Goal: Find specific page/section: Find specific page/section

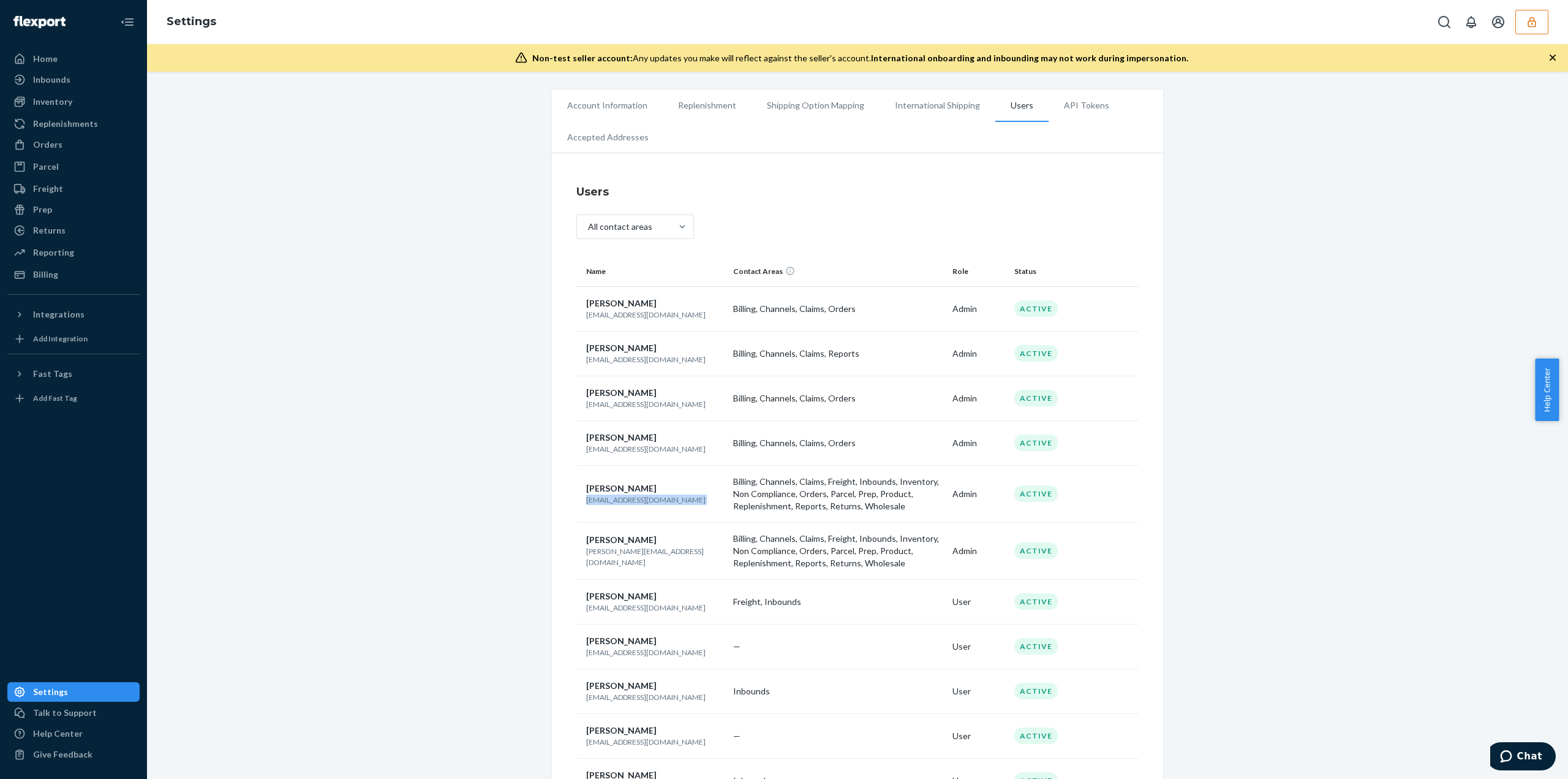
click at [1527, 26] on icon "button" at bounding box center [1531, 22] width 12 height 12
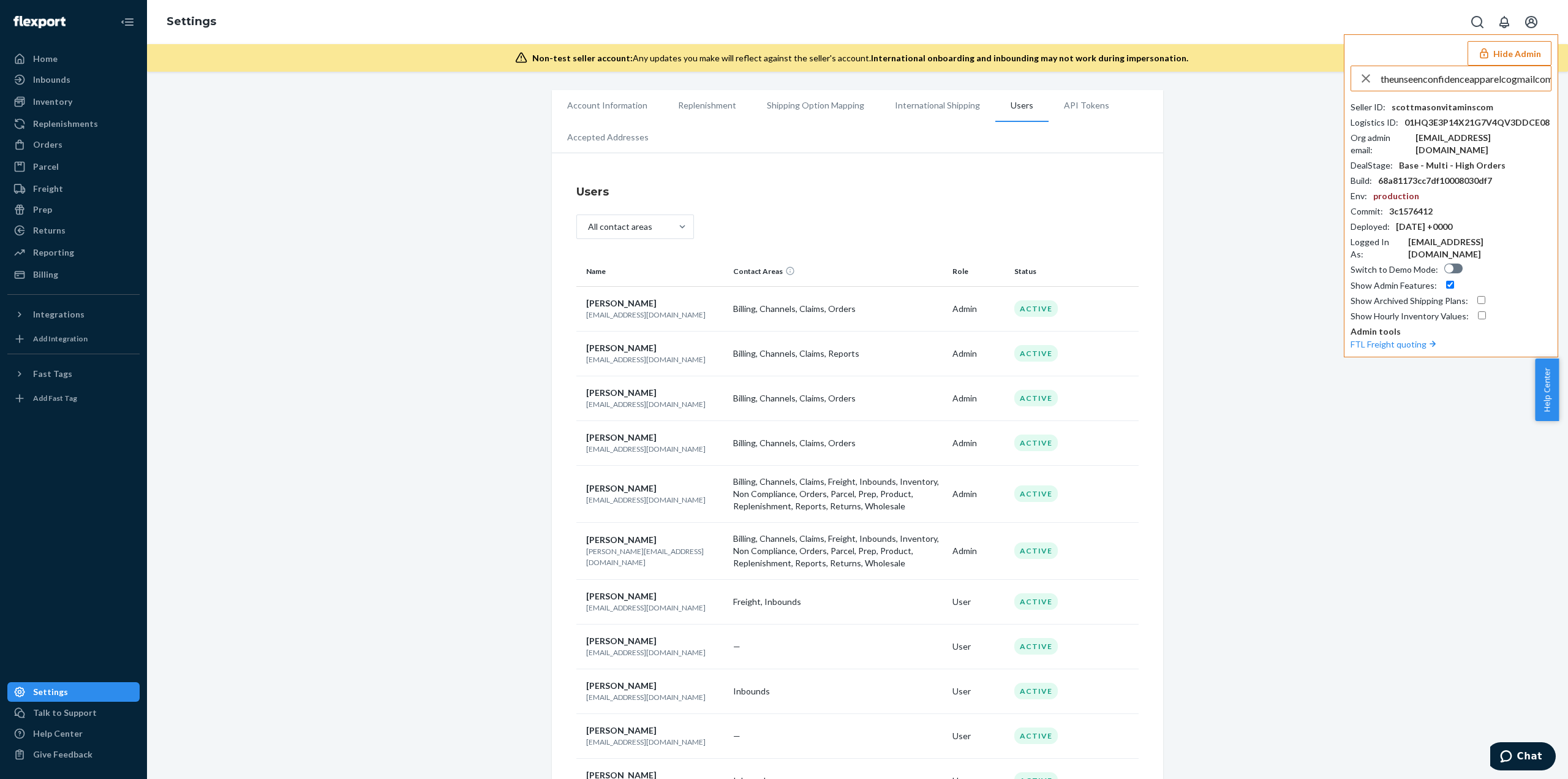
scroll to position [0, 4]
type input "theunseenconfidenceapparelcogmailcom"
click at [1439, 120] on span "theunseenconfidenceapparelco@gmail.com" at bounding box center [1447, 119] width 166 height 12
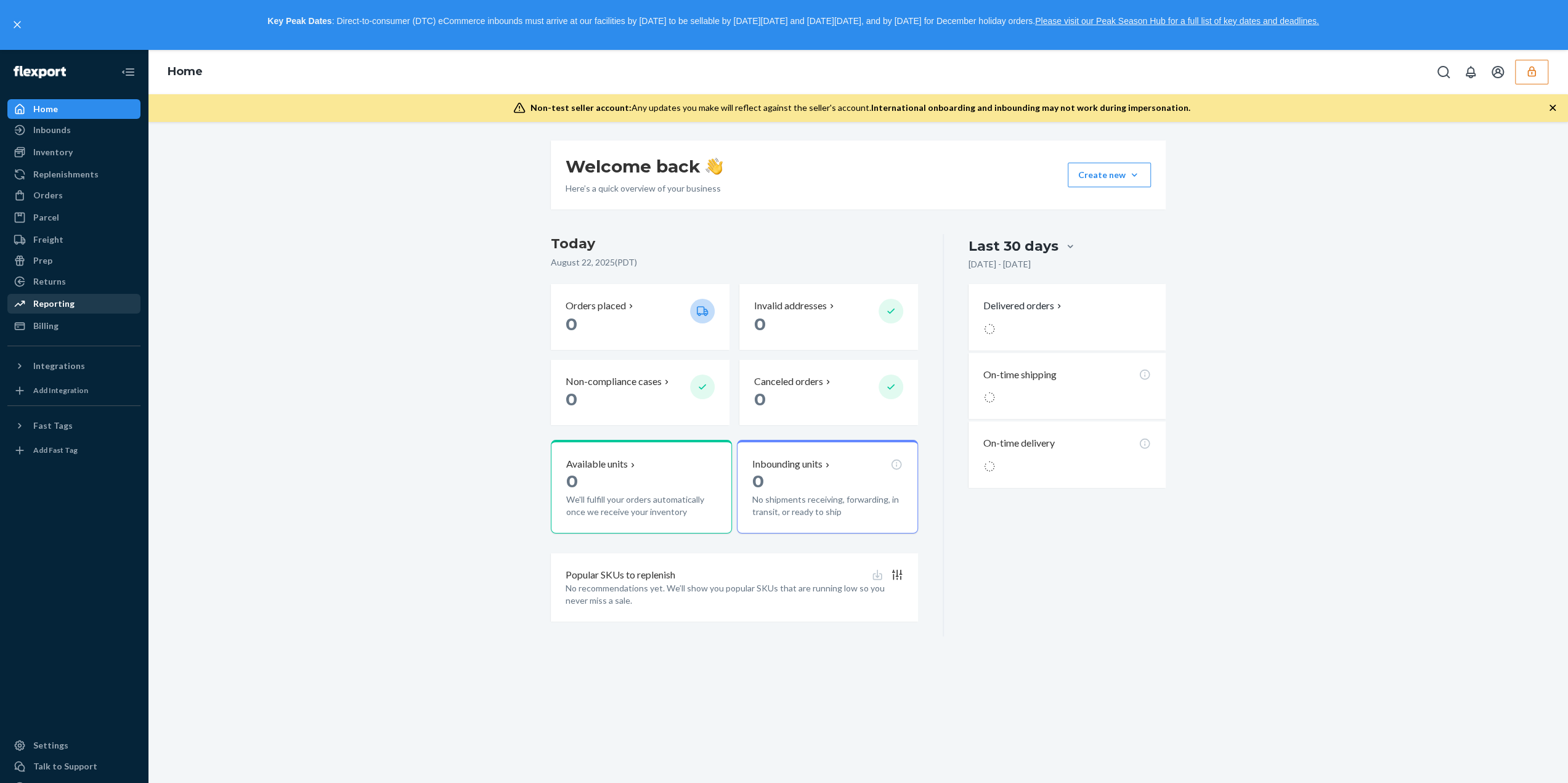
drag, startPoint x: 59, startPoint y: 150, endPoint x: 137, endPoint y: 256, distance: 131.6
click at [59, 150] on div "Inventory" at bounding box center [53, 151] width 39 height 13
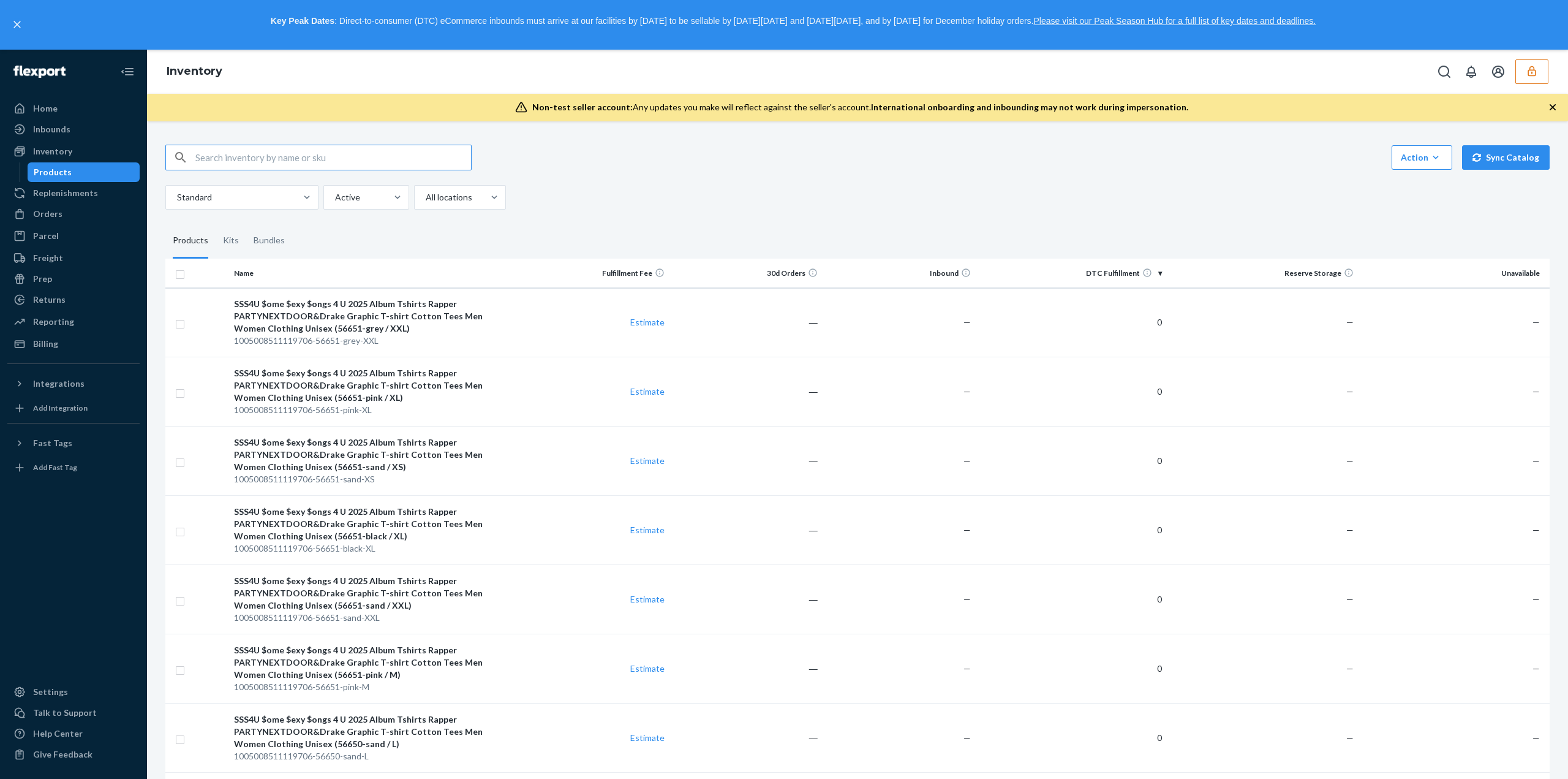
click at [335, 160] on input "text" at bounding box center [333, 156] width 275 height 24
type input "cowboy carter"
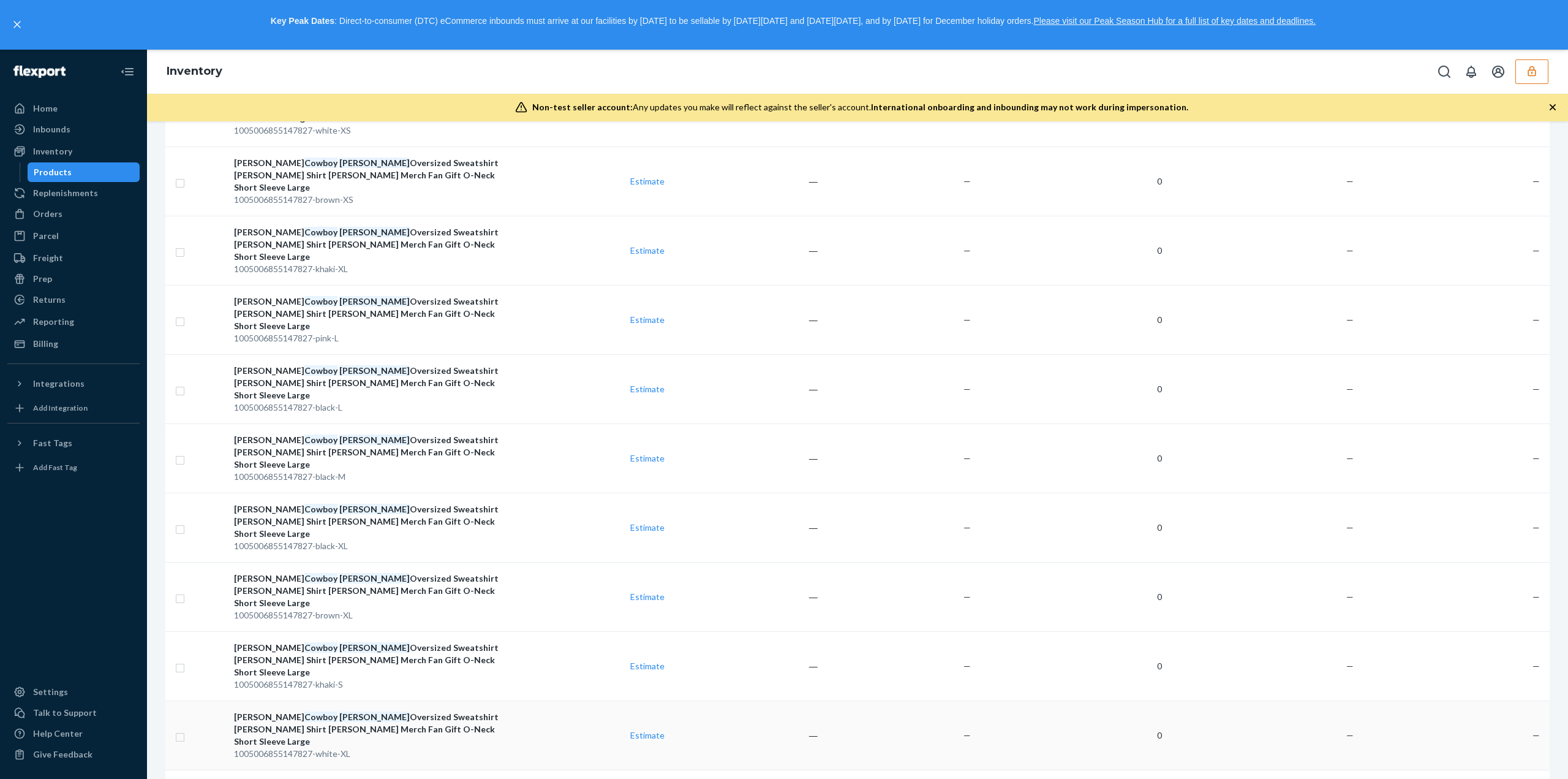
scroll to position [820, 0]
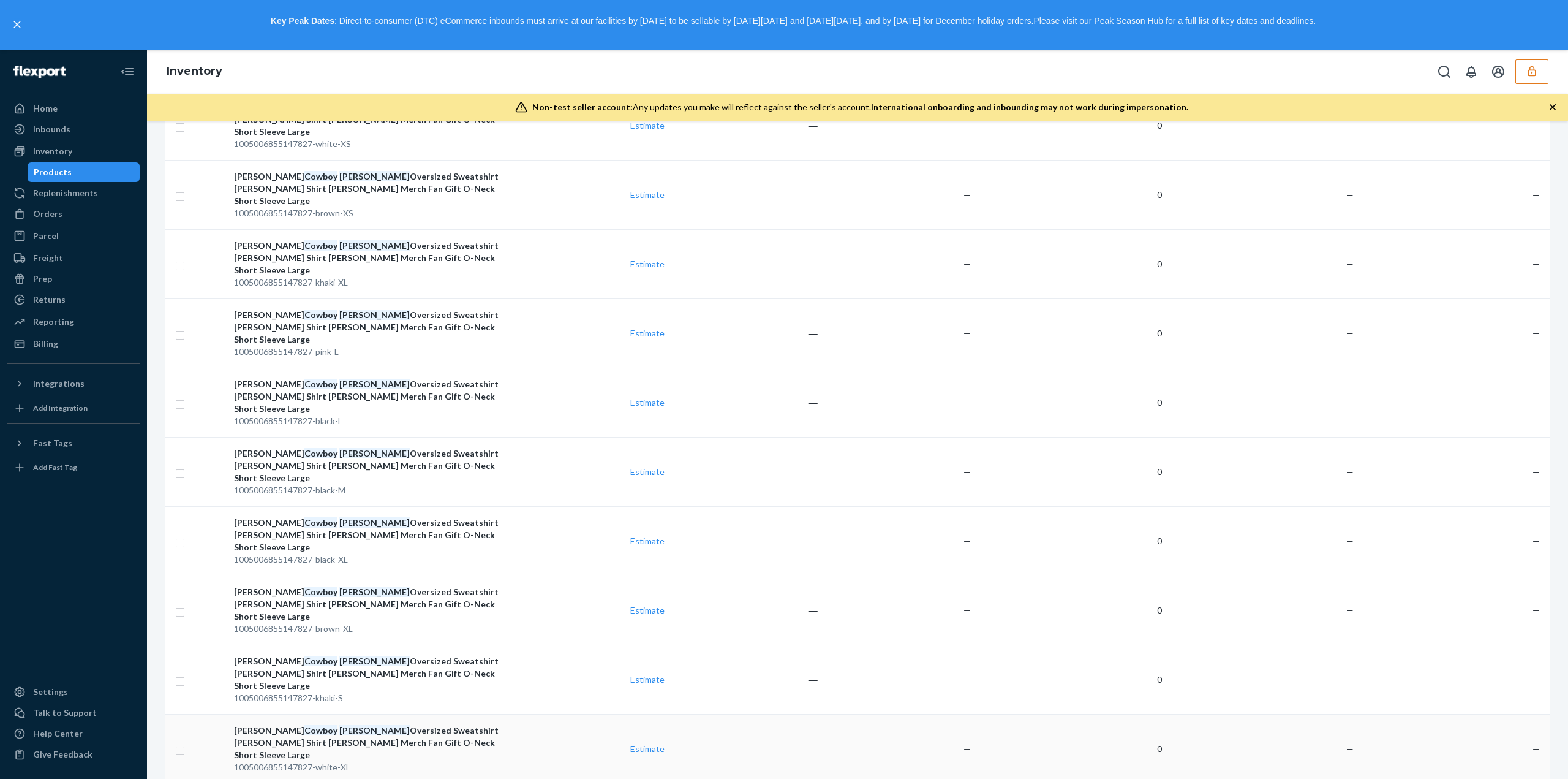
click at [430, 724] on div "Beyonce Cowboy Carter Oversized Sweatshirt Beyonce Shirt Beyonce Merch Fan Gift…" at bounding box center [373, 742] width 278 height 37
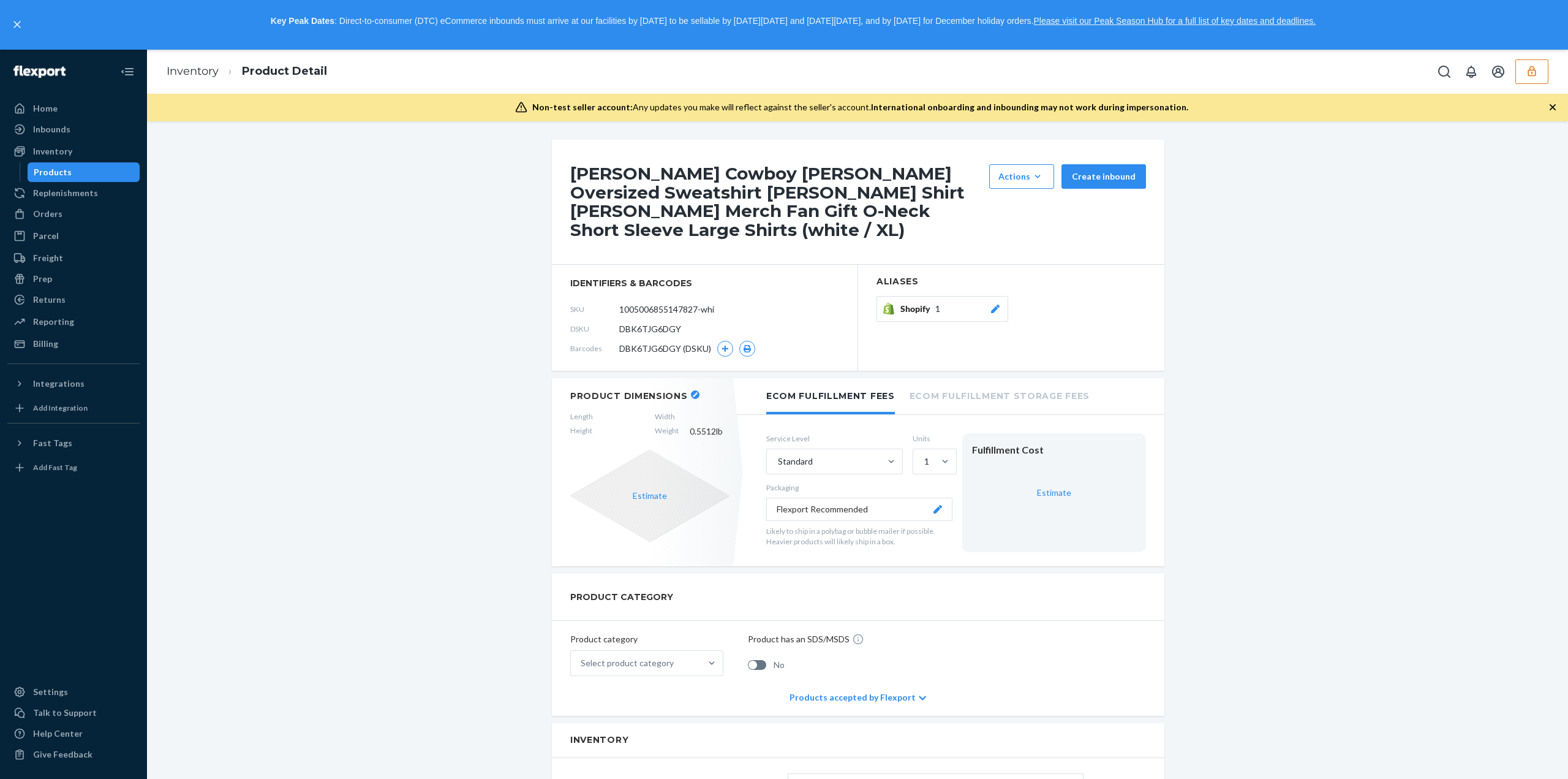
click at [627, 323] on span "DBK6TJG6DGY" at bounding box center [650, 329] width 62 height 12
copy span "DBK6TJG6DGY"
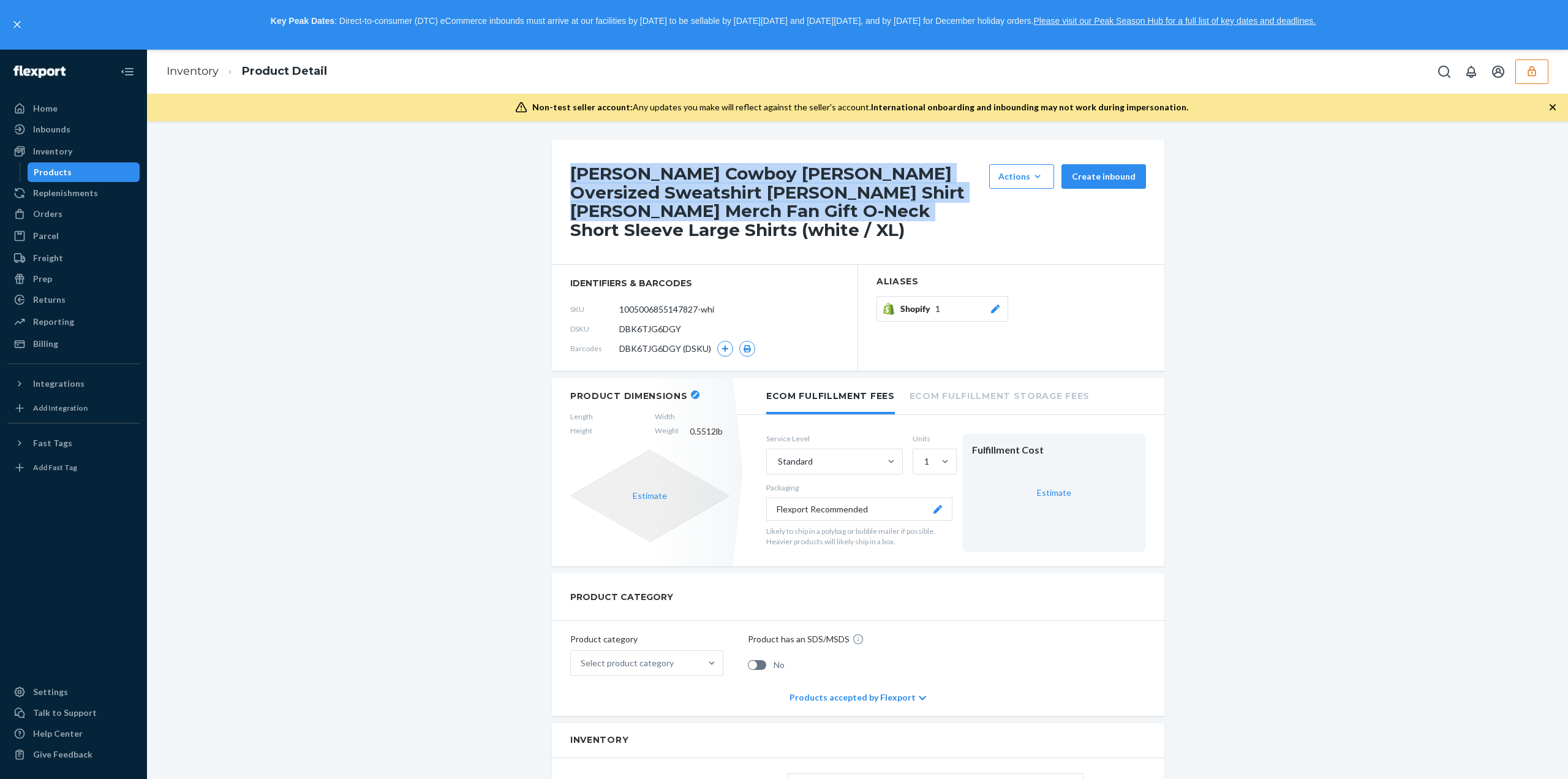
drag, startPoint x: 568, startPoint y: 169, endPoint x: 786, endPoint y: 219, distance: 223.7
click at [786, 219] on h1 "Beyonce Cowboy Carter Oversized Sweatshirt Beyonce Shirt Beyonce Merch Fan Gift…" at bounding box center [776, 201] width 413 height 76
copy h1 "Beyonce Cowboy Carter Oversized Sweatshirt Beyonce Shirt Beyonce Merch Fan Gift…"
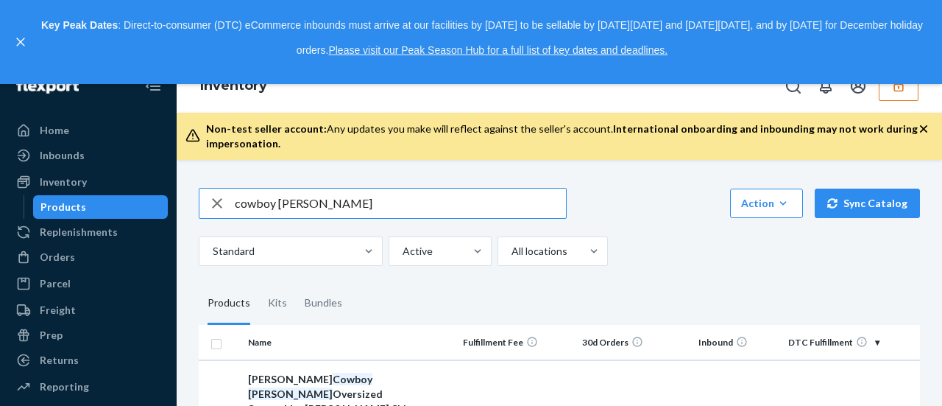
click at [375, 202] on input "cowboy carter" at bounding box center [400, 202] width 331 height 29
type input "DKLKMAXJNZX"
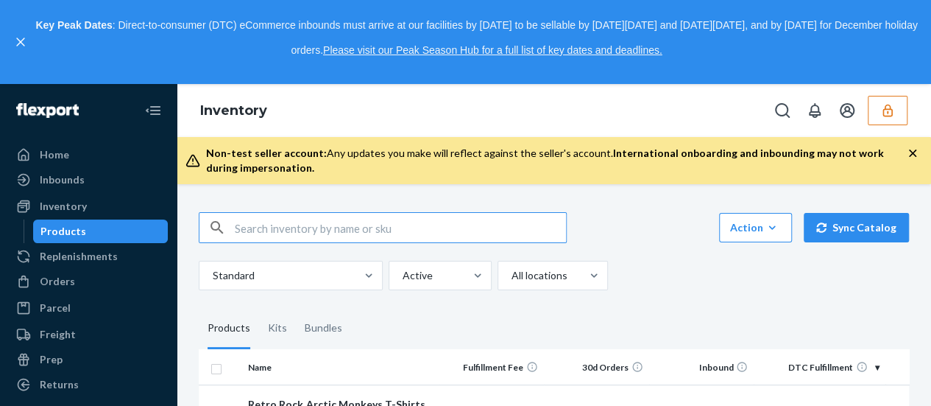
click at [390, 237] on input "text" at bounding box center [400, 227] width 331 height 29
paste input "810152451847"
type input "810152451847"
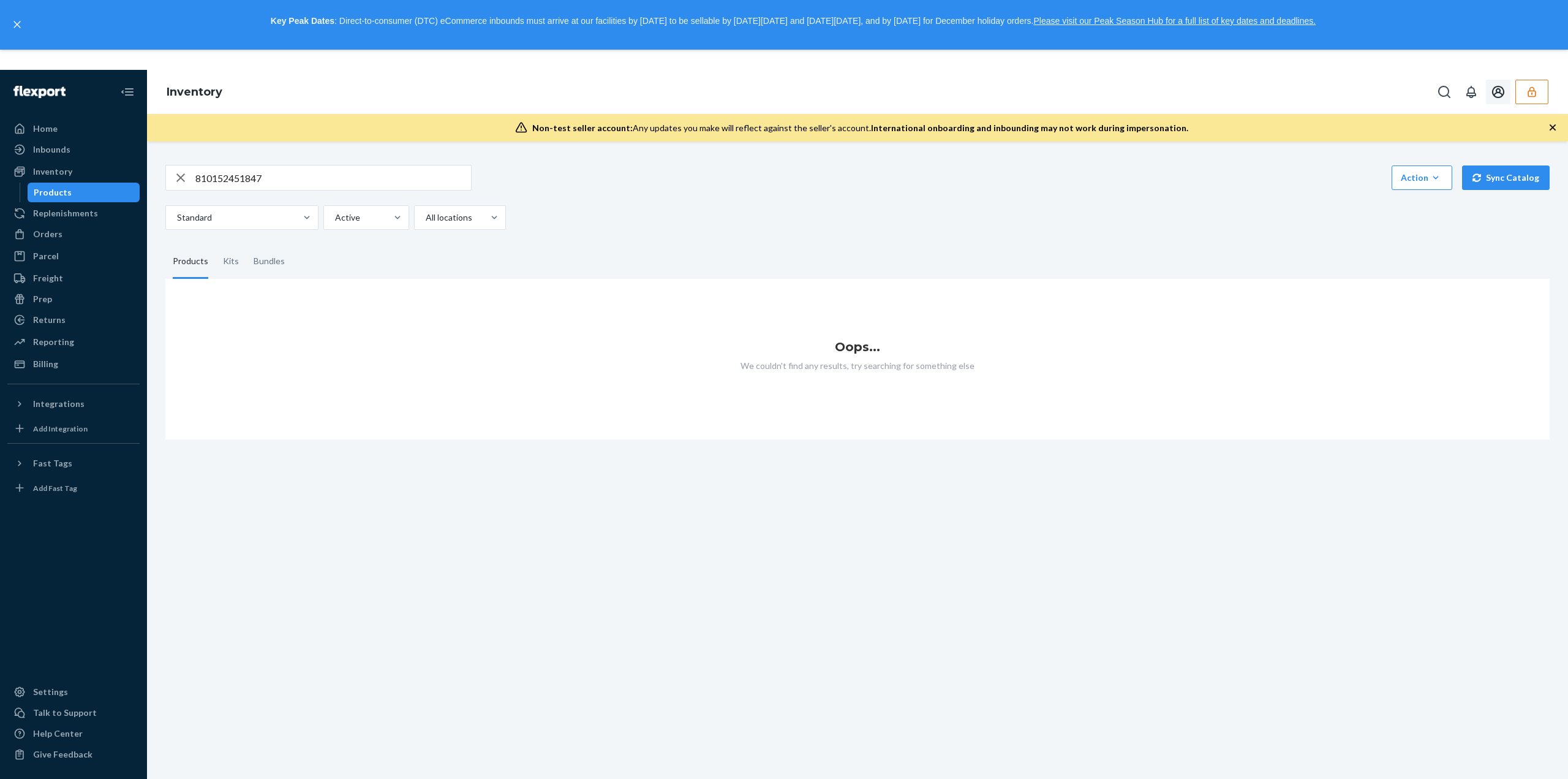
click at [774, 97] on icon "button" at bounding box center [1531, 92] width 8 height 11
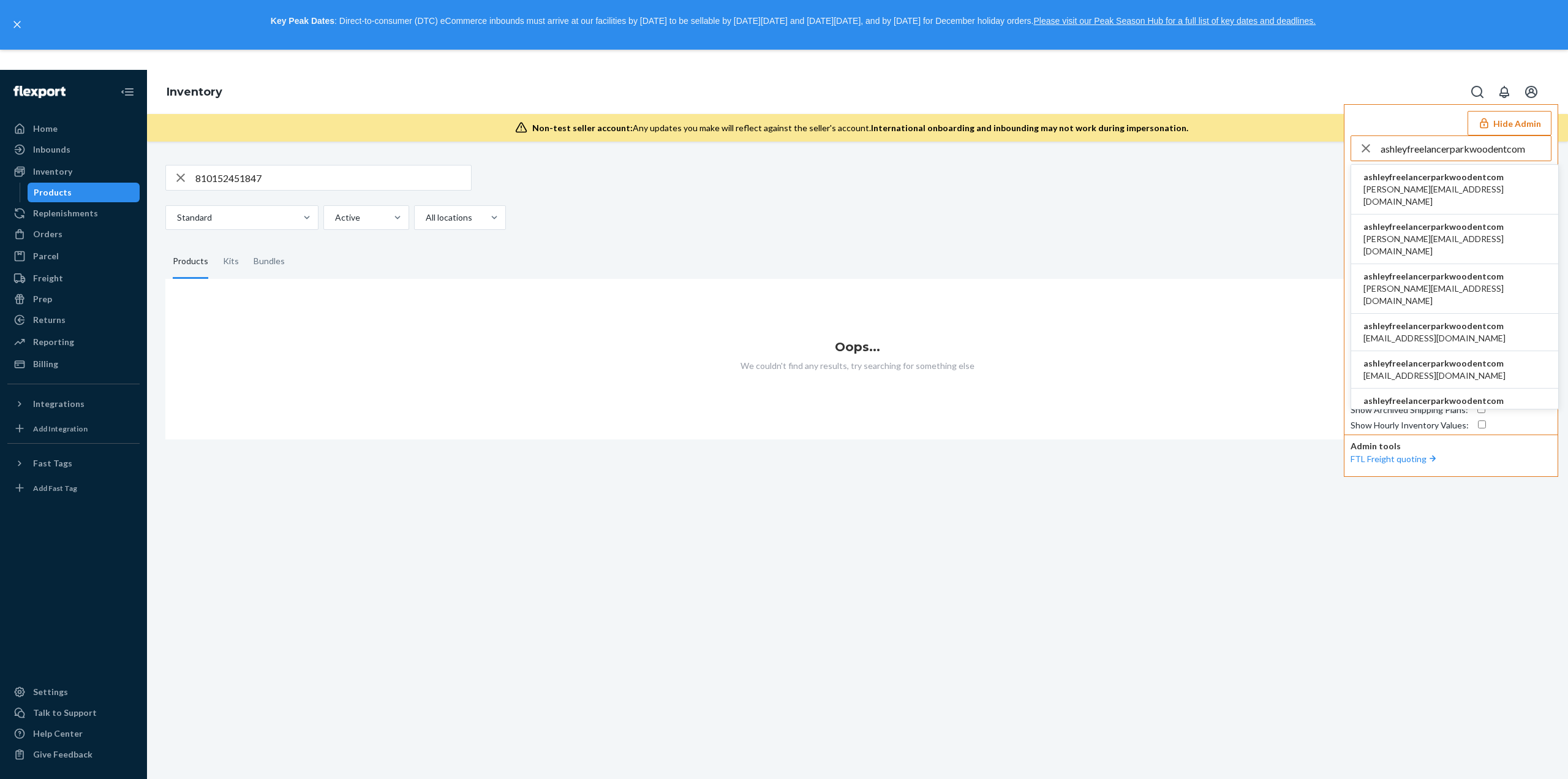
type input "ashleyfreelancerparkwoodentcom"
click at [774, 180] on span "ashleyfreelancerparkwoodentcom" at bounding box center [1454, 176] width 182 height 12
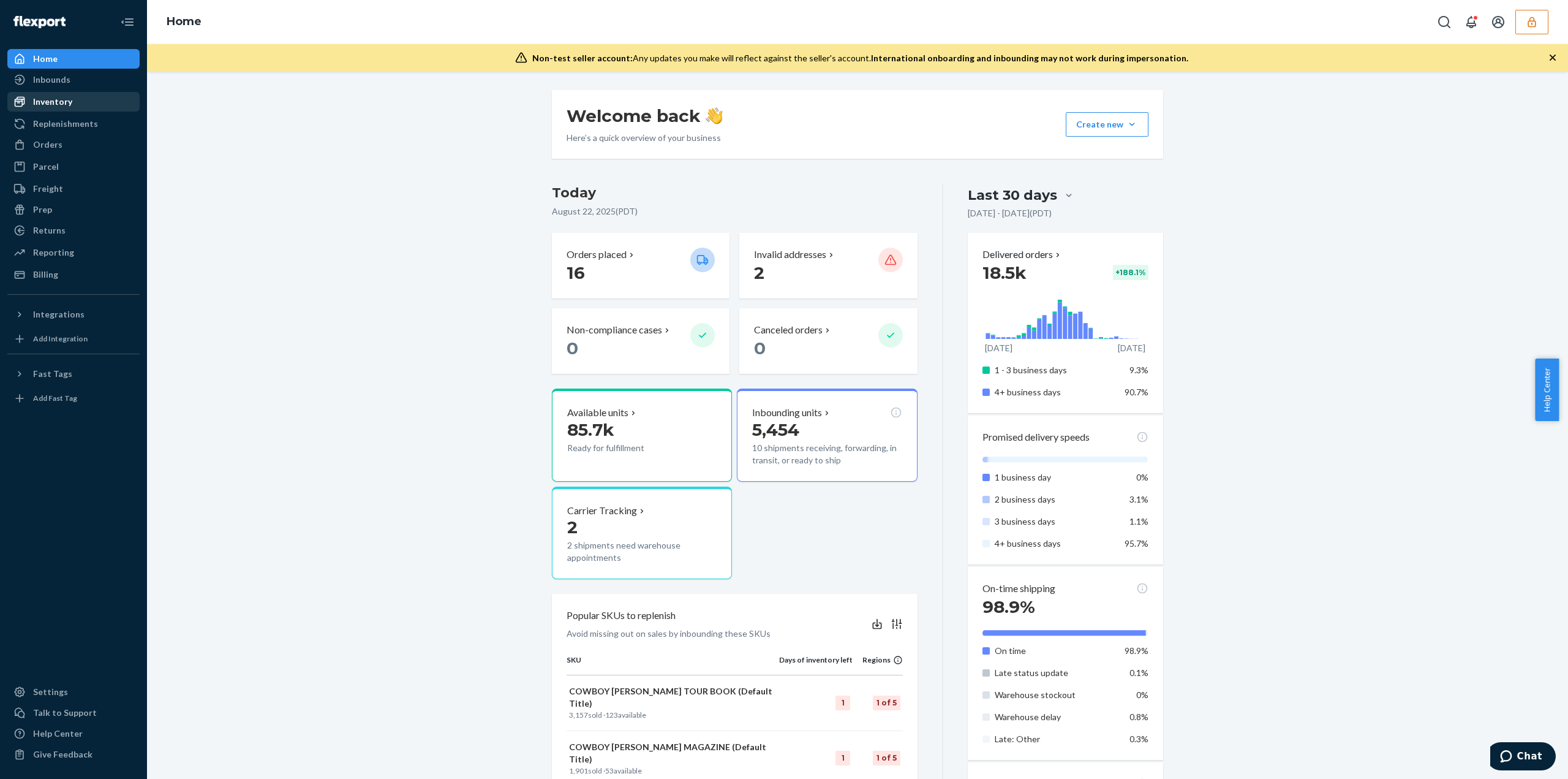
click at [73, 103] on div "Inventory" at bounding box center [73, 102] width 130 height 17
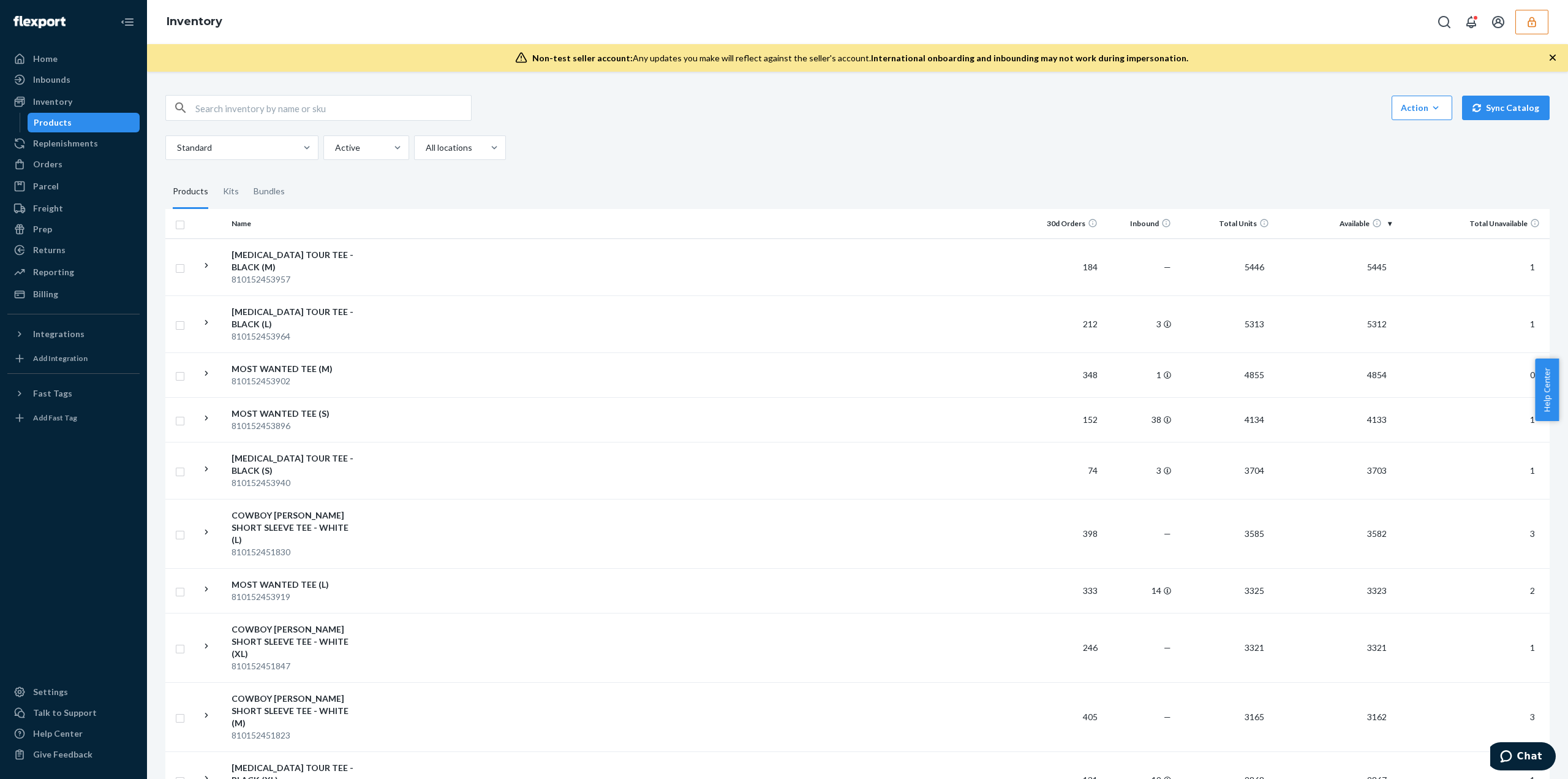
click at [310, 111] on input "text" at bounding box center [333, 107] width 275 height 24
paste input "DKLKMAXJNZX"
type input "DKLKMAXJNZX"
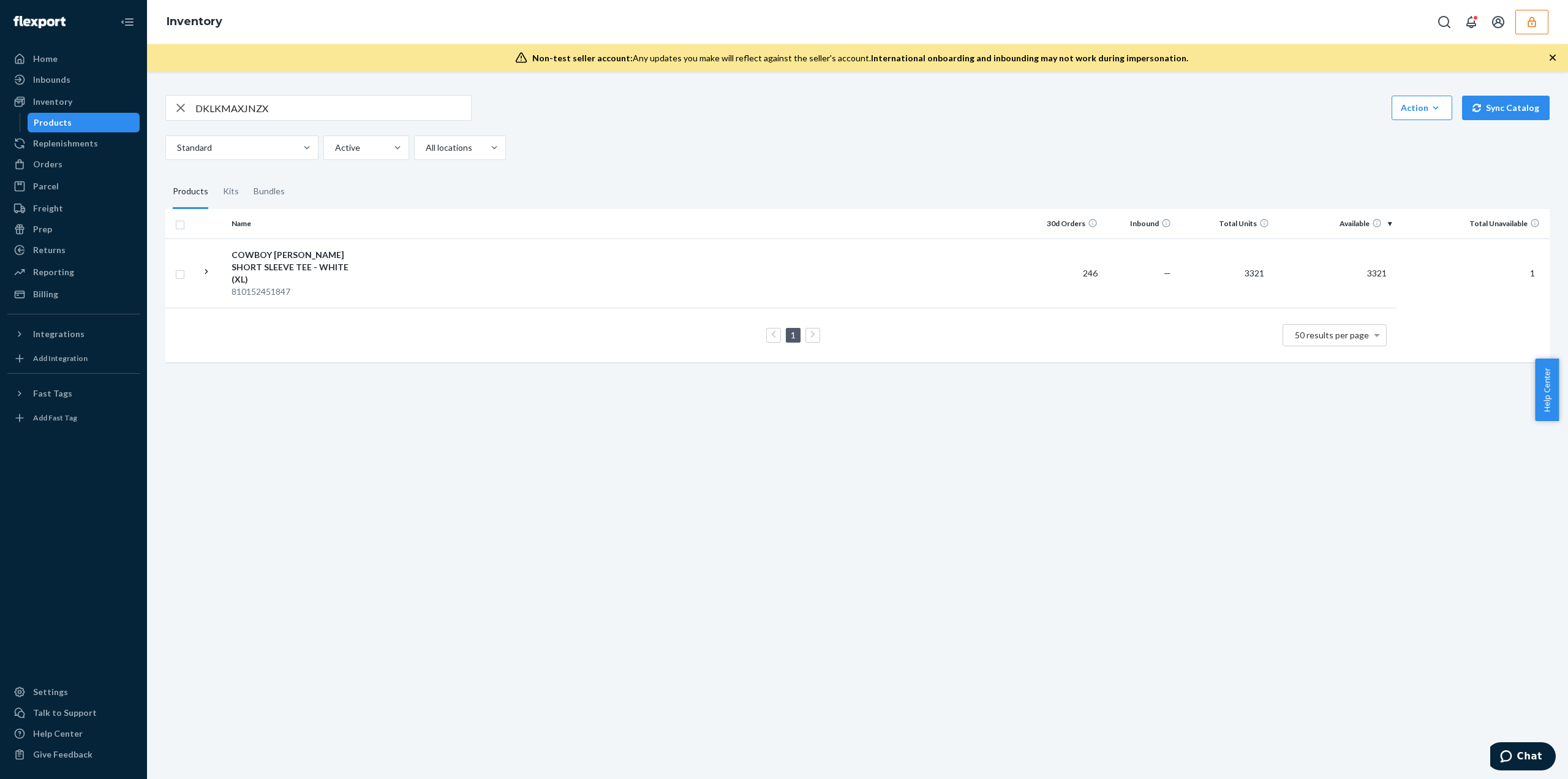
click at [1525, 25] on button "button" at bounding box center [1531, 22] width 33 height 24
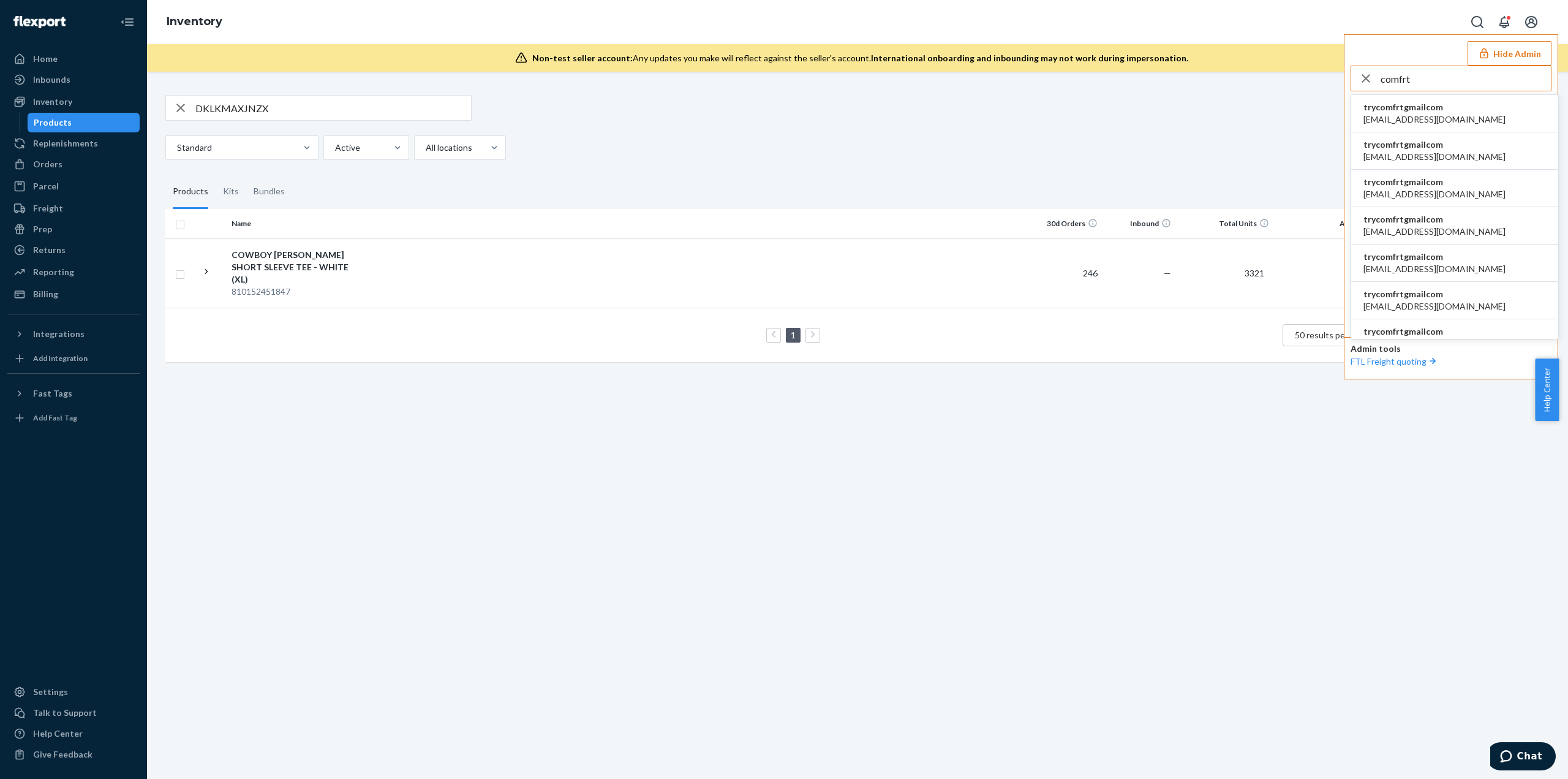
type input "comfrt"
click at [1471, 111] on li "trycomfrtgmailcom accounting@comfrt.com" at bounding box center [1454, 113] width 207 height 37
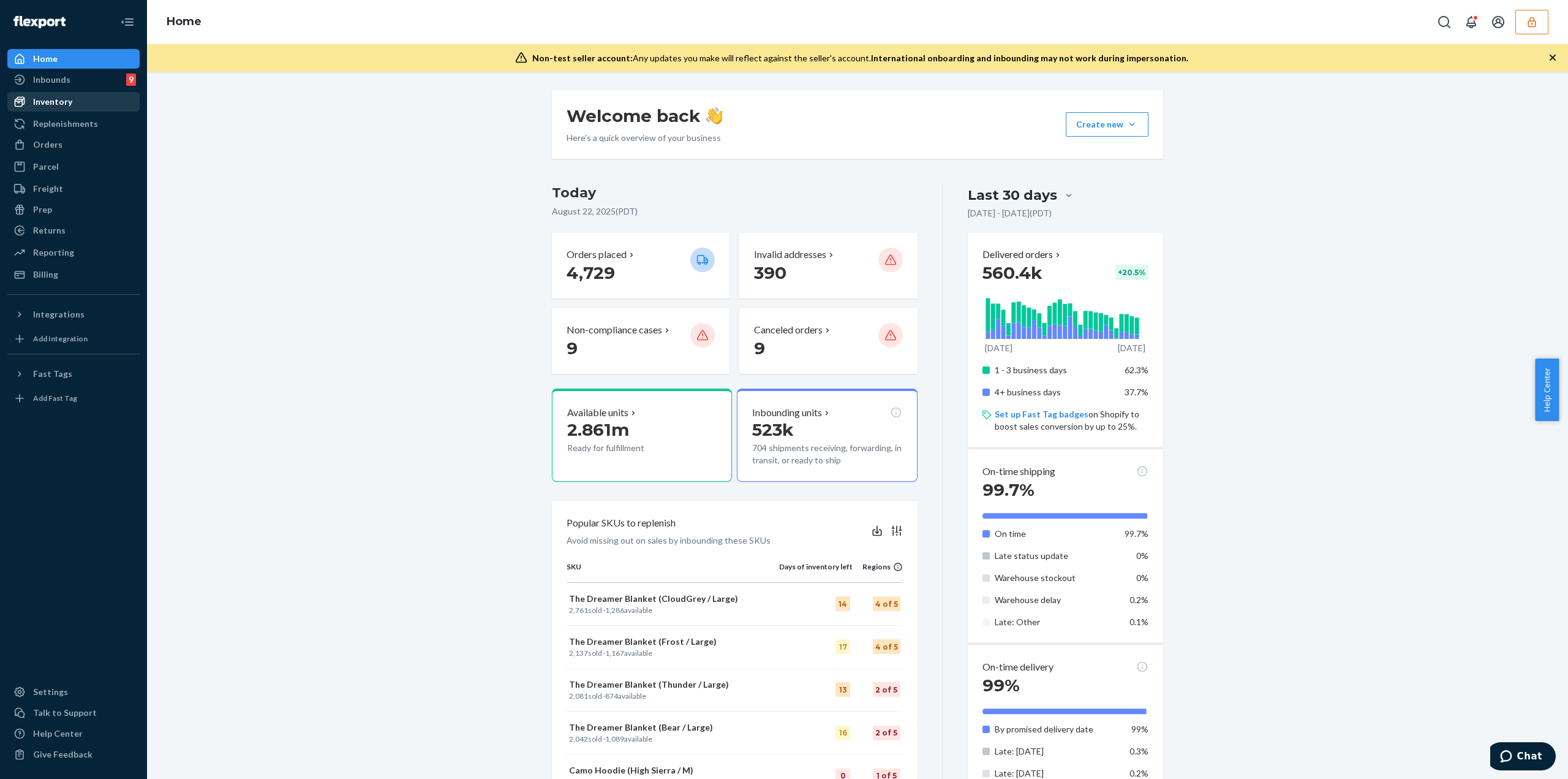
click at [99, 110] on div "Inventory" at bounding box center [73, 102] width 130 height 17
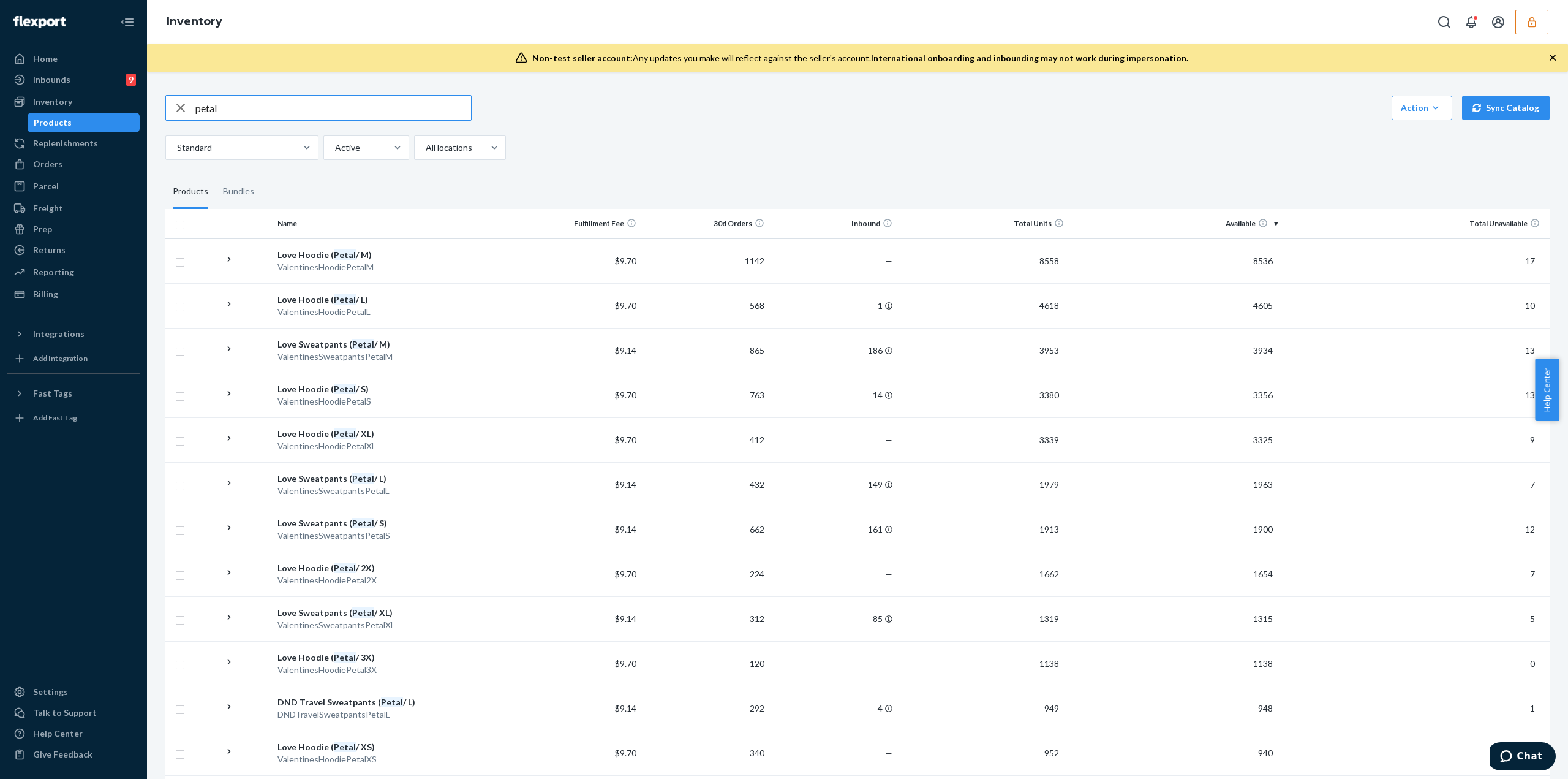
click at [294, 117] on input "petal" at bounding box center [333, 107] width 275 height 24
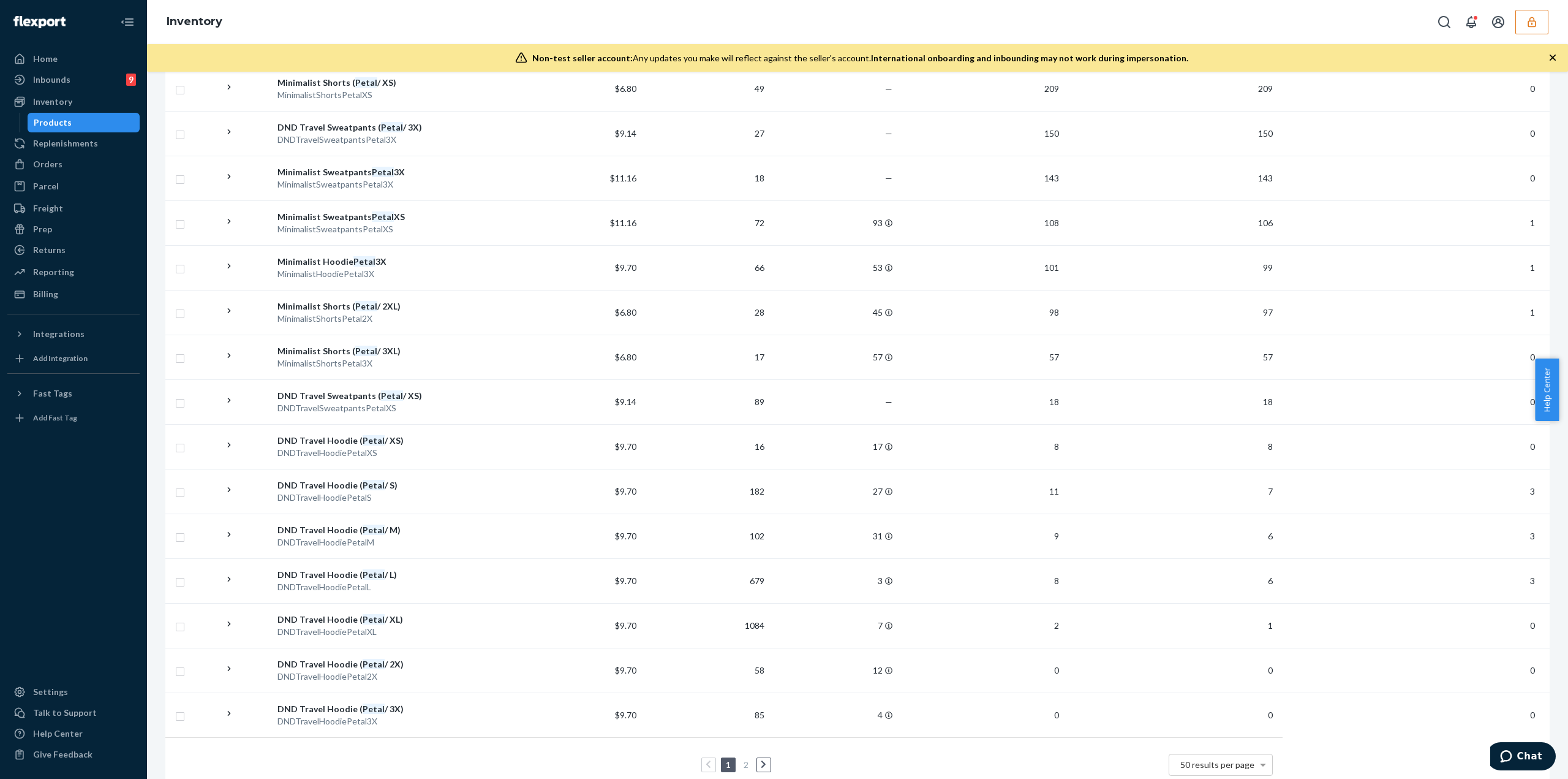
scroll to position [1761, 0]
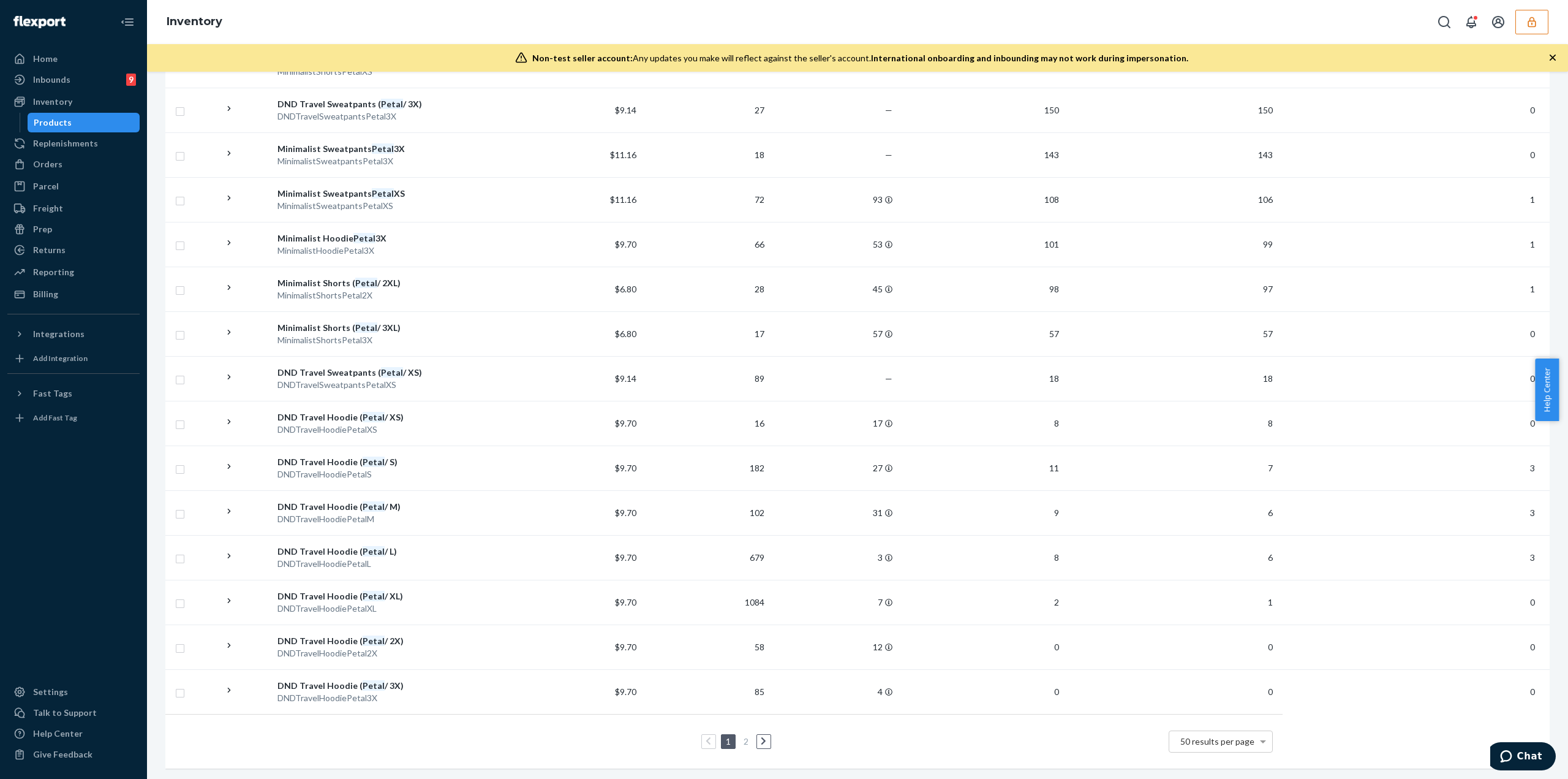
click at [769, 732] on div "1 2 50 results per page" at bounding box center [724, 741] width 1097 height 39
click at [762, 737] on icon at bounding box center [763, 741] width 6 height 8
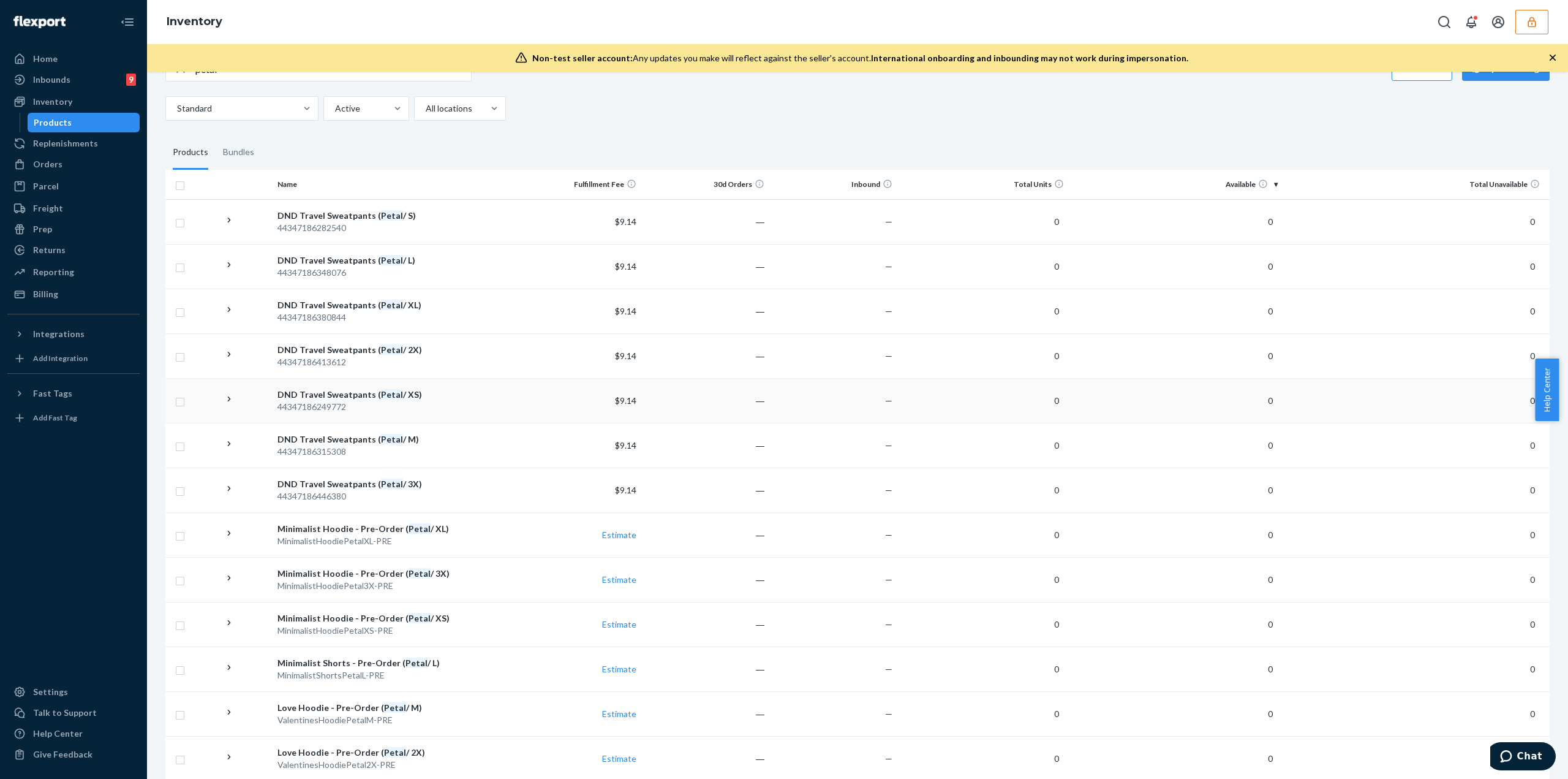
scroll to position [0, 0]
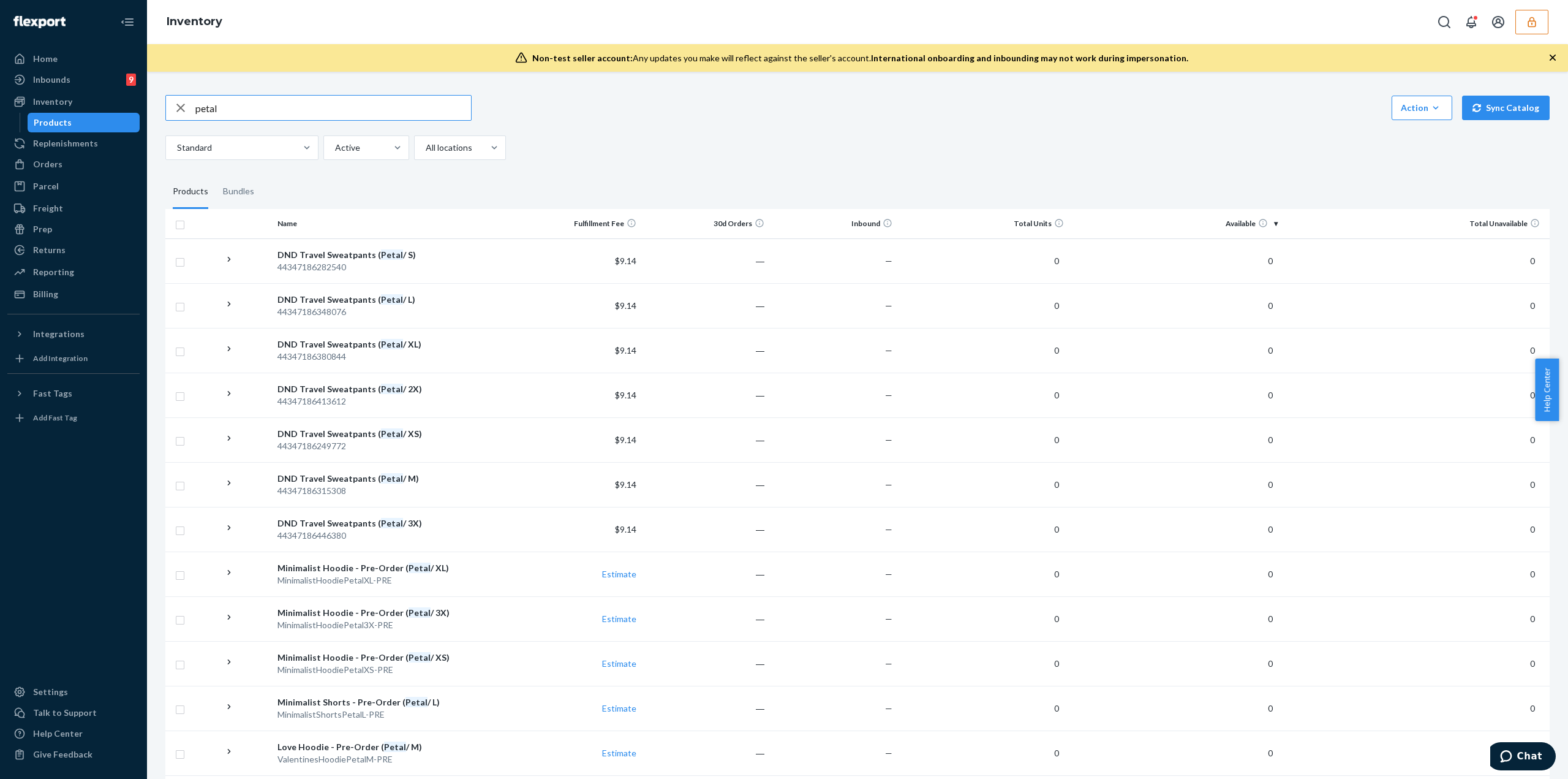
click at [359, 118] on input "petal" at bounding box center [333, 107] width 275 height 24
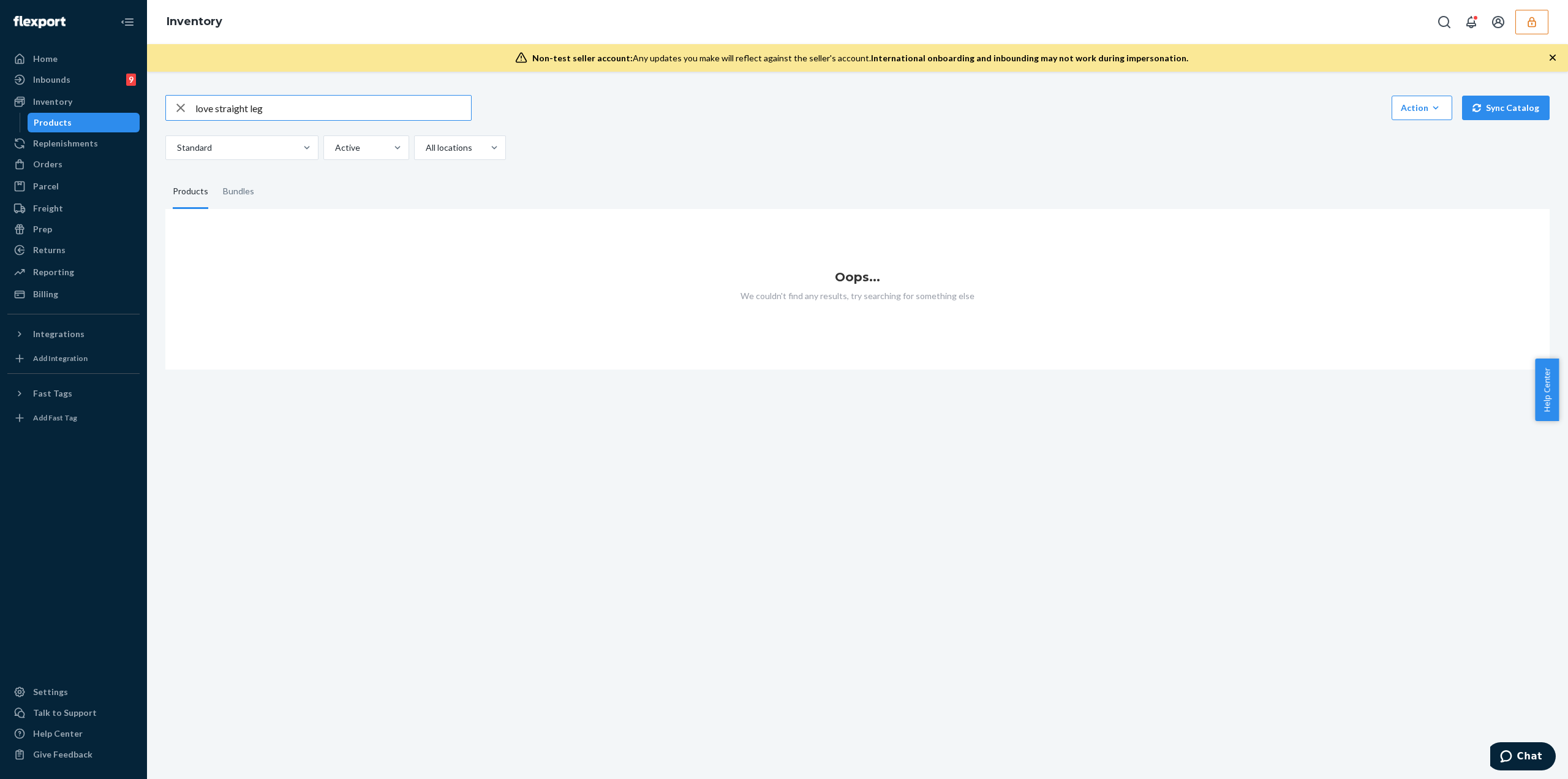
drag, startPoint x: 282, startPoint y: 106, endPoint x: 257, endPoint y: 113, distance: 26.0
click at [257, 113] on input "love straight leg" at bounding box center [333, 107] width 275 height 24
click at [215, 112] on input "love straight leg" at bounding box center [333, 107] width 275 height 24
drag, startPoint x: 215, startPoint y: 112, endPoint x: 159, endPoint y: 120, distance: 56.6
click at [160, 119] on div "love straight leg Action Create product Create bundle Bulk create products Bulk…" at bounding box center [858, 225] width 1402 height 290
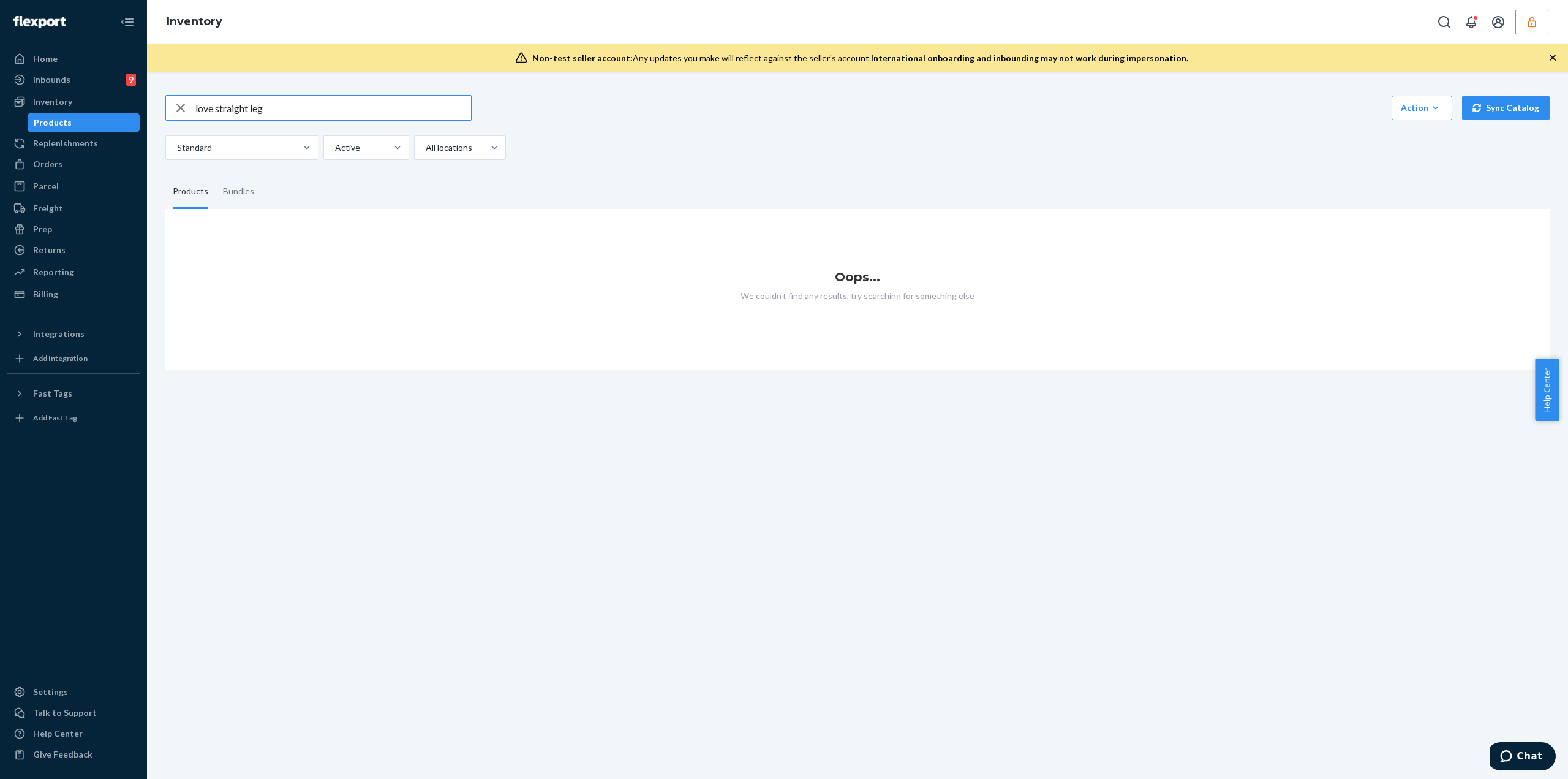
click at [207, 102] on input "love straight leg" at bounding box center [333, 107] width 275 height 24
drag, startPoint x: 213, startPoint y: 111, endPoint x: 194, endPoint y: 115, distance: 19.4
click at [194, 115] on div "love straight leg" at bounding box center [319, 107] width 305 height 24
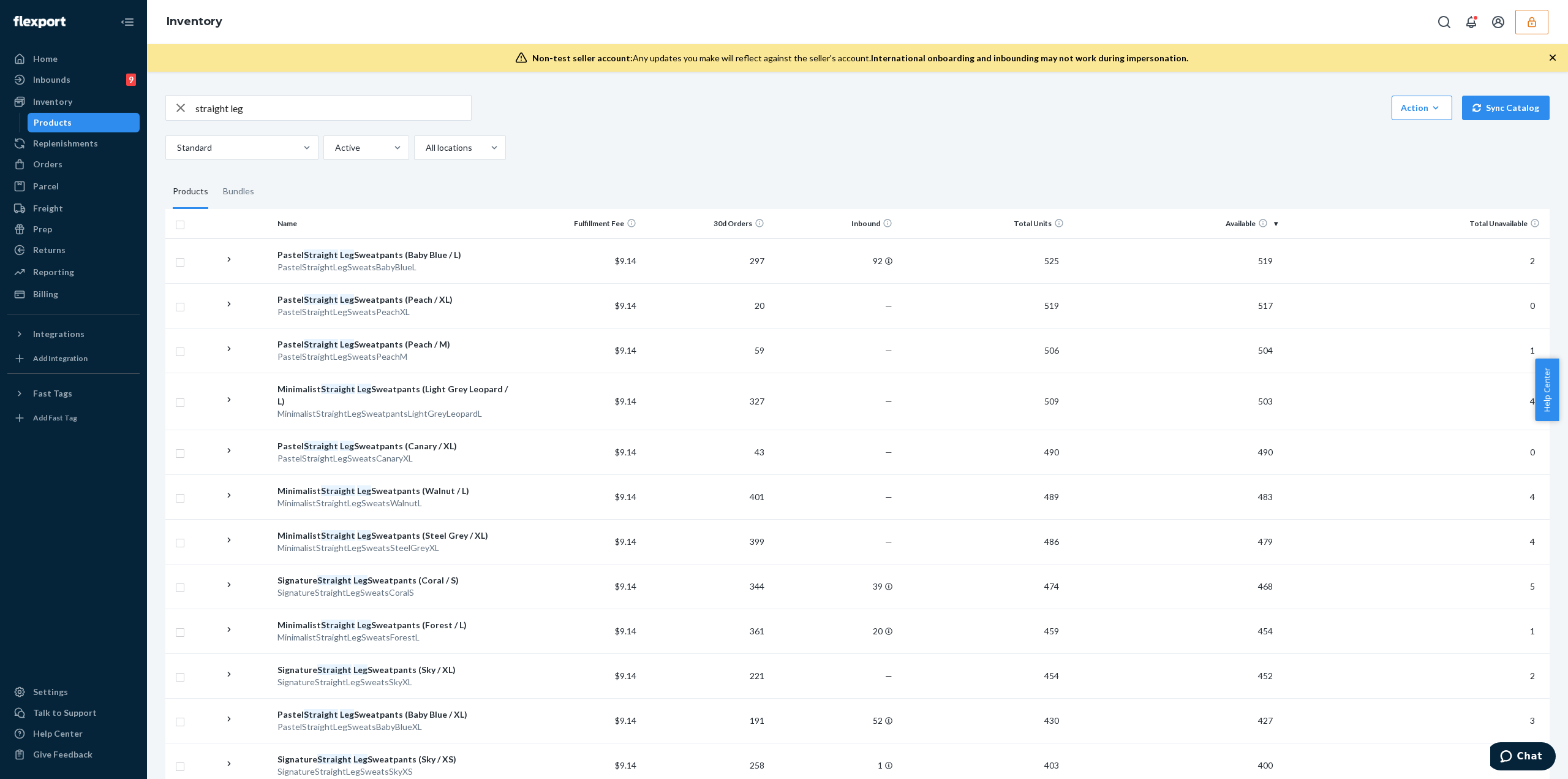
click at [433, 112] on input "straight leg" at bounding box center [333, 107] width 275 height 24
type input "petal"
